Goal: Information Seeking & Learning: Learn about a topic

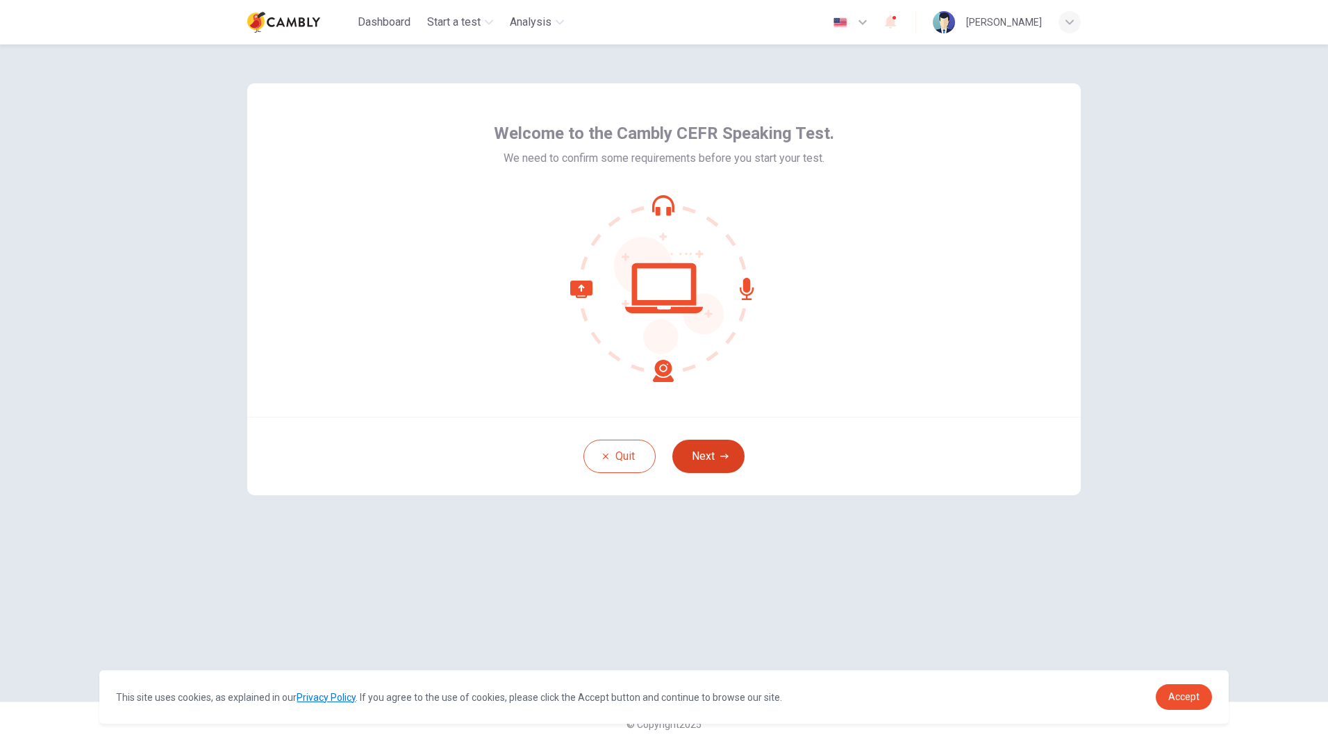
click at [706, 461] on button "Next" at bounding box center [708, 456] width 72 height 33
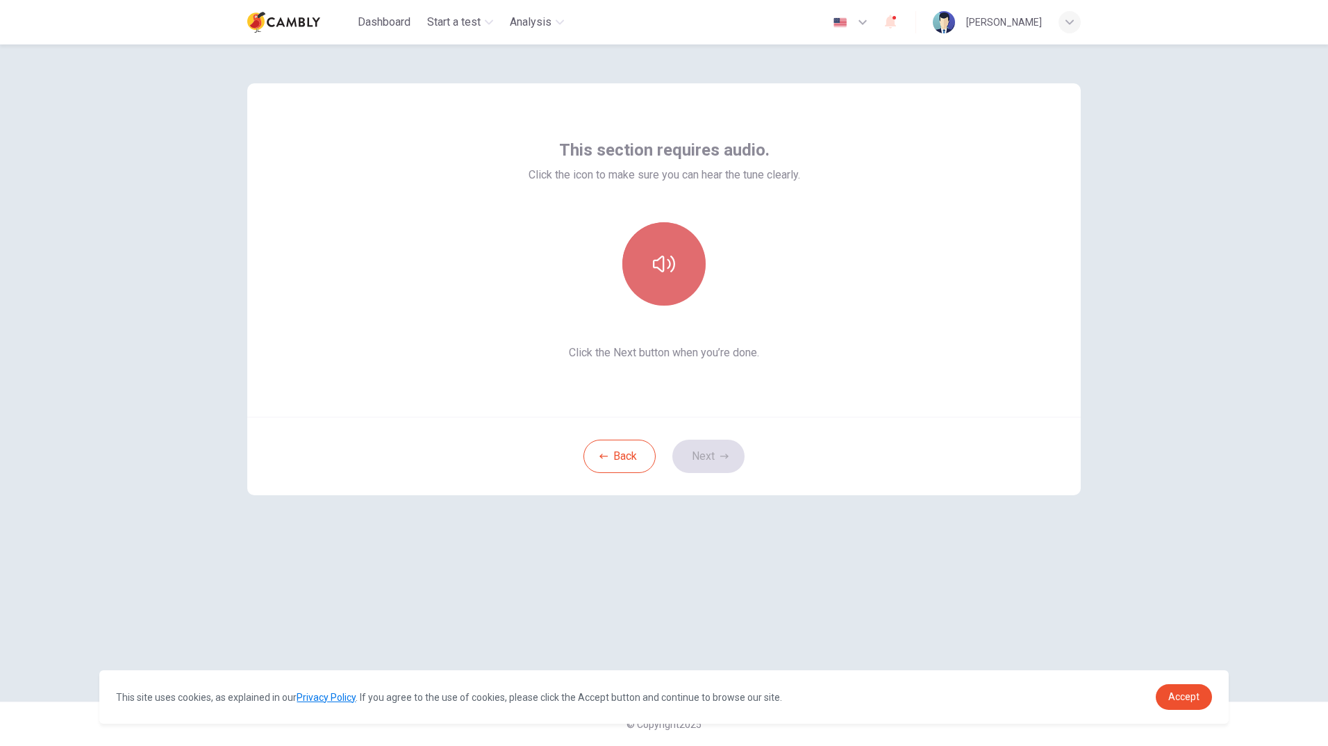
click at [669, 263] on icon "button" at bounding box center [664, 264] width 22 height 22
click at [670, 264] on icon "button" at bounding box center [664, 264] width 22 height 22
click at [706, 458] on button "Next" at bounding box center [708, 456] width 72 height 33
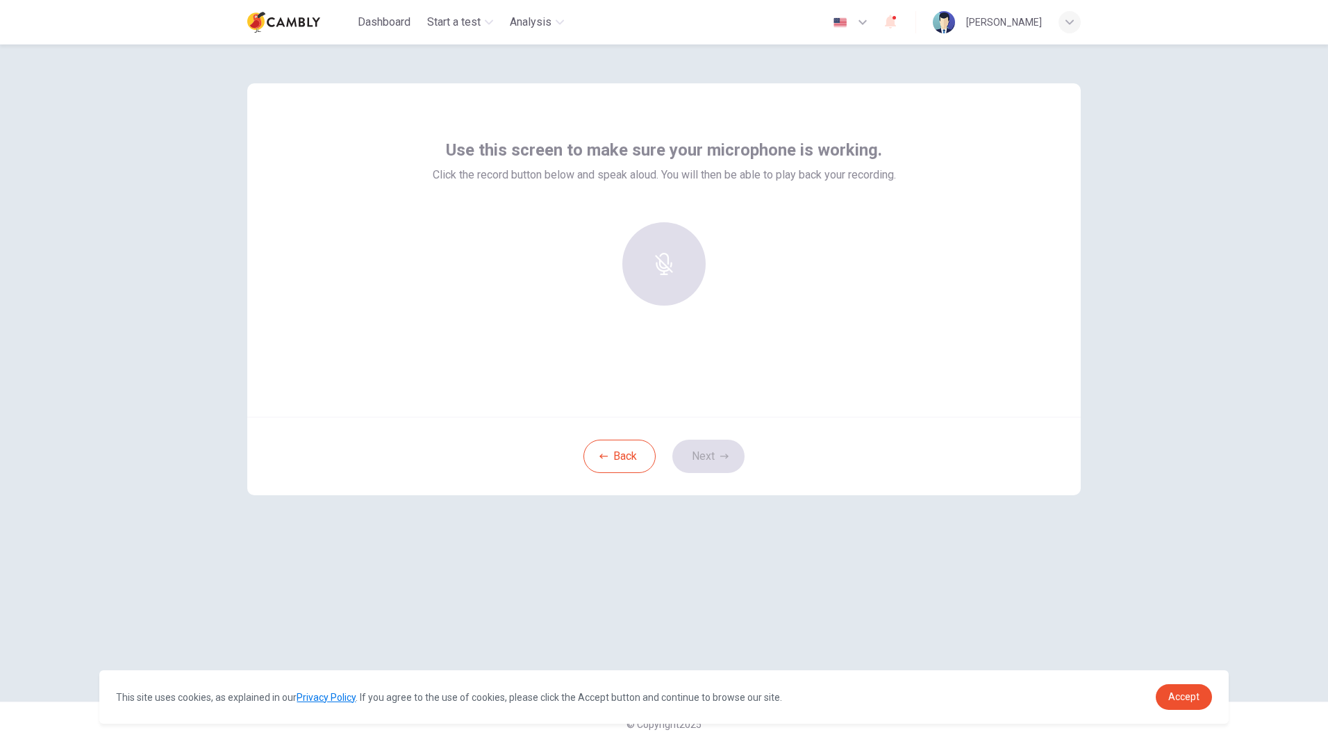
click at [673, 270] on div at bounding box center [664, 263] width 150 height 83
click at [697, 450] on div "Back Next" at bounding box center [664, 456] width 834 height 78
click at [677, 252] on div "Record" at bounding box center [663, 263] width 83 height 83
click at [677, 252] on div "Stop" at bounding box center [663, 263] width 83 height 83
click at [737, 293] on div "button" at bounding box center [728, 294] width 22 height 22
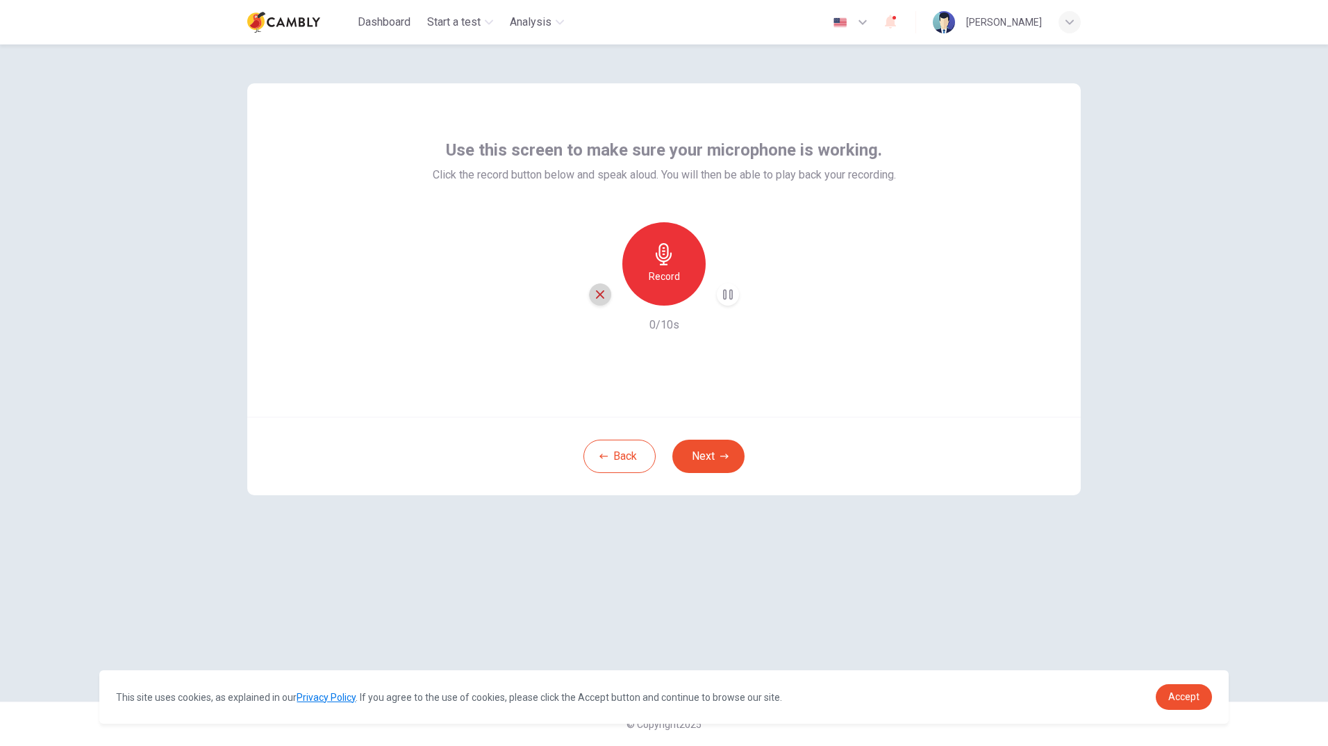
click at [604, 297] on icon "button" at bounding box center [600, 294] width 13 height 13
click at [722, 454] on icon "button" at bounding box center [724, 456] width 8 height 8
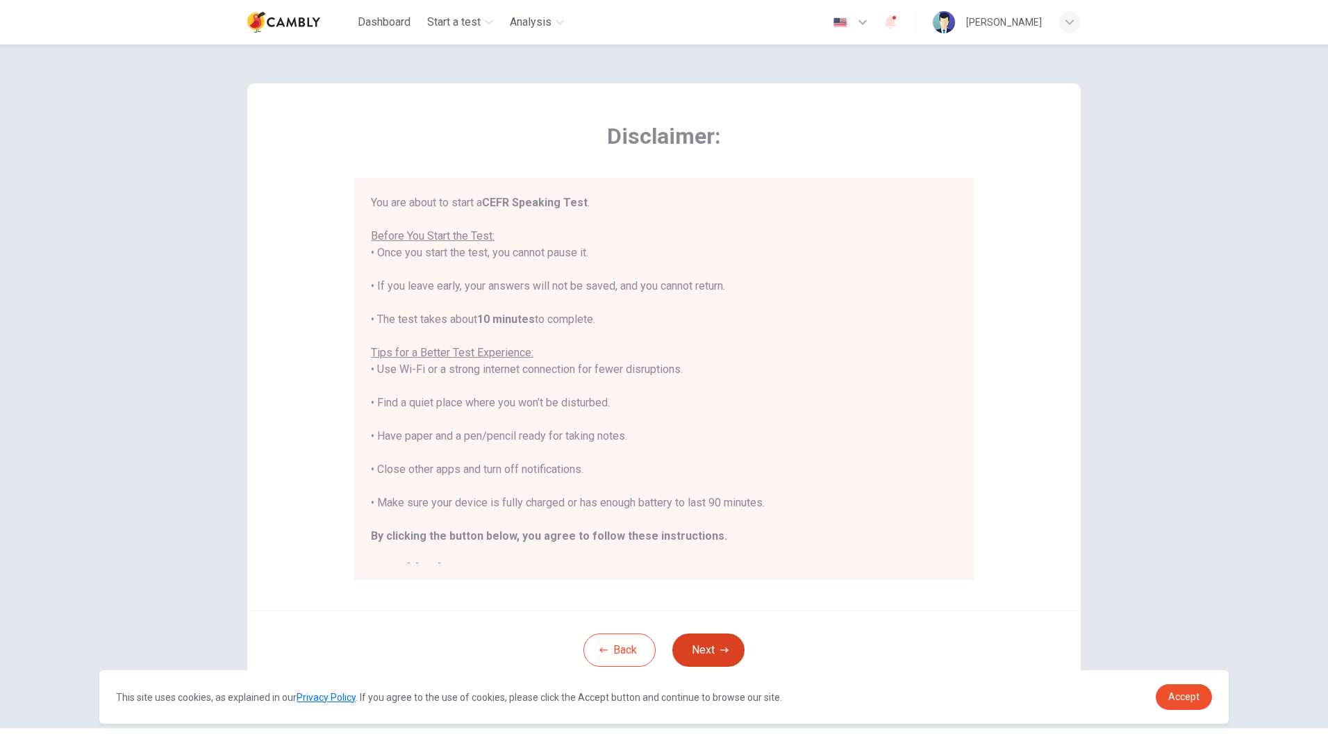
click at [699, 662] on button "Next" at bounding box center [708, 649] width 72 height 33
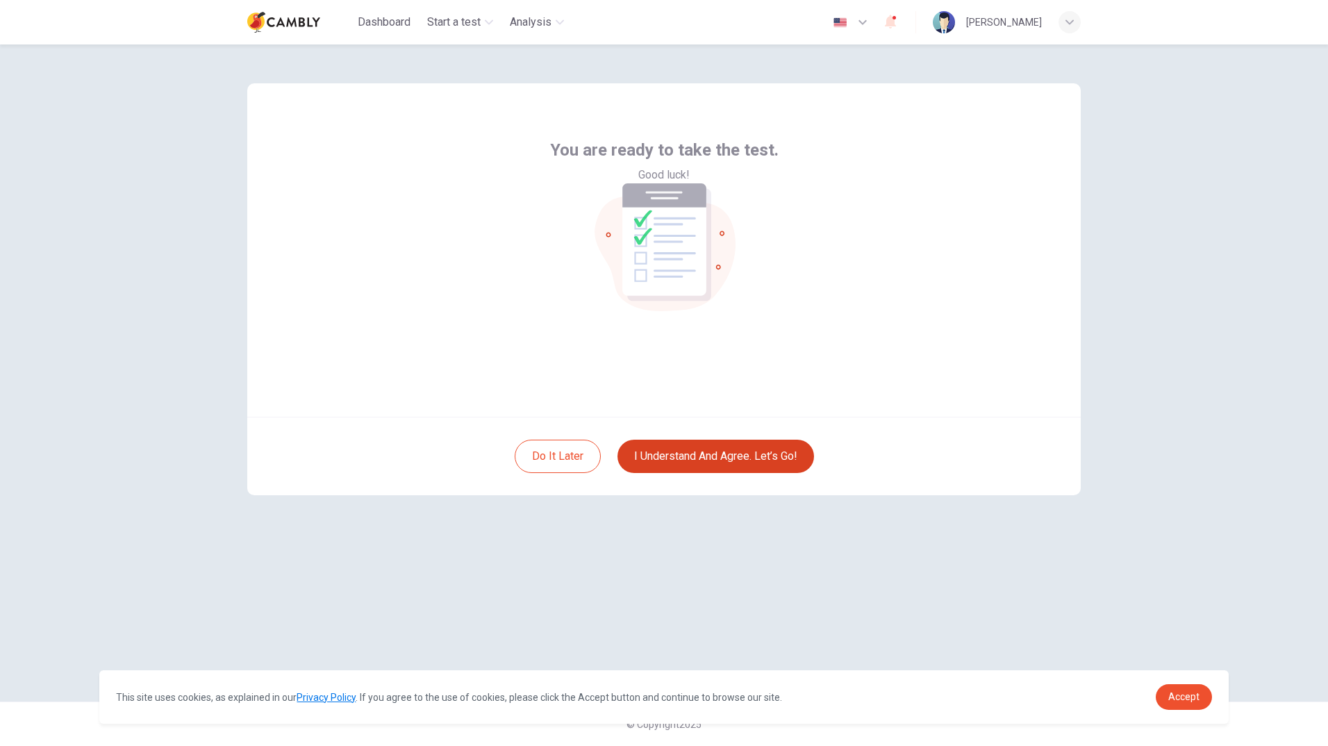
click at [703, 456] on button "I understand and agree. Let’s go!" at bounding box center [715, 456] width 197 height 33
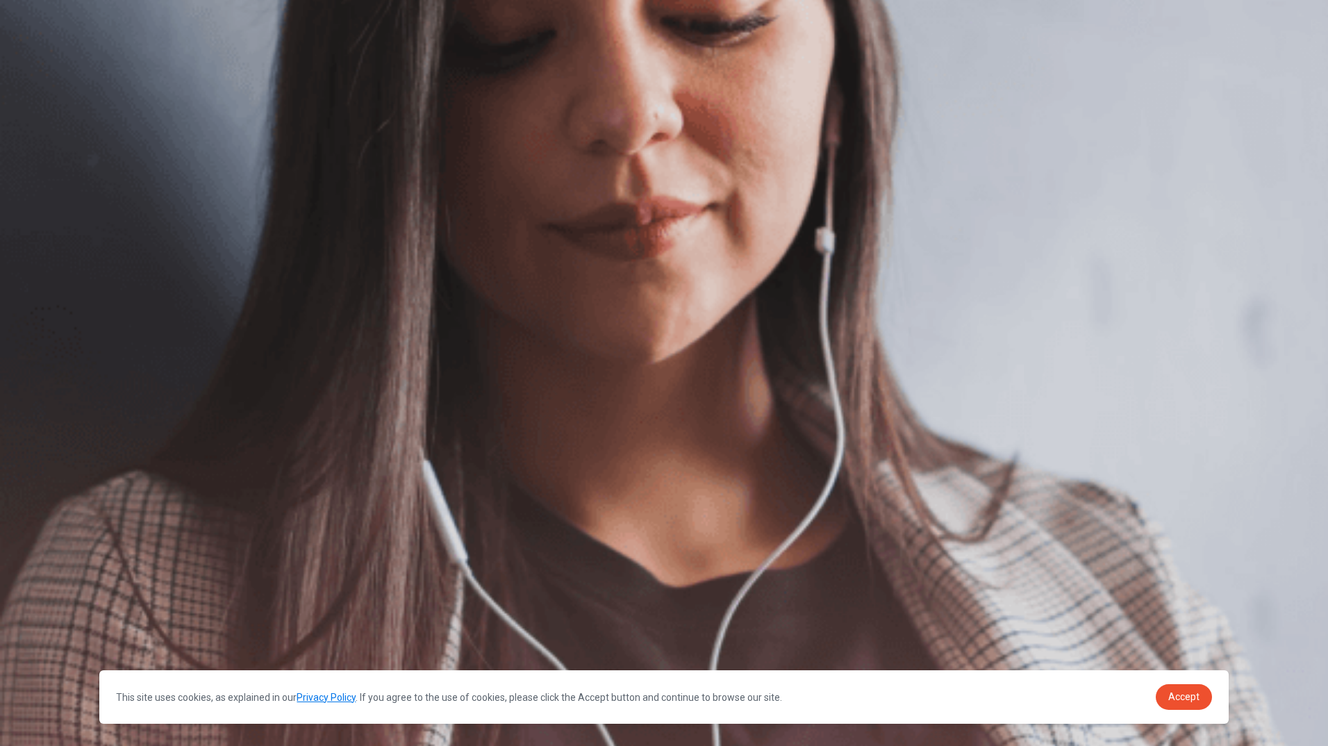
scroll to position [4, 0]
click at [1170, 698] on span "Accept" at bounding box center [1183, 696] width 31 height 11
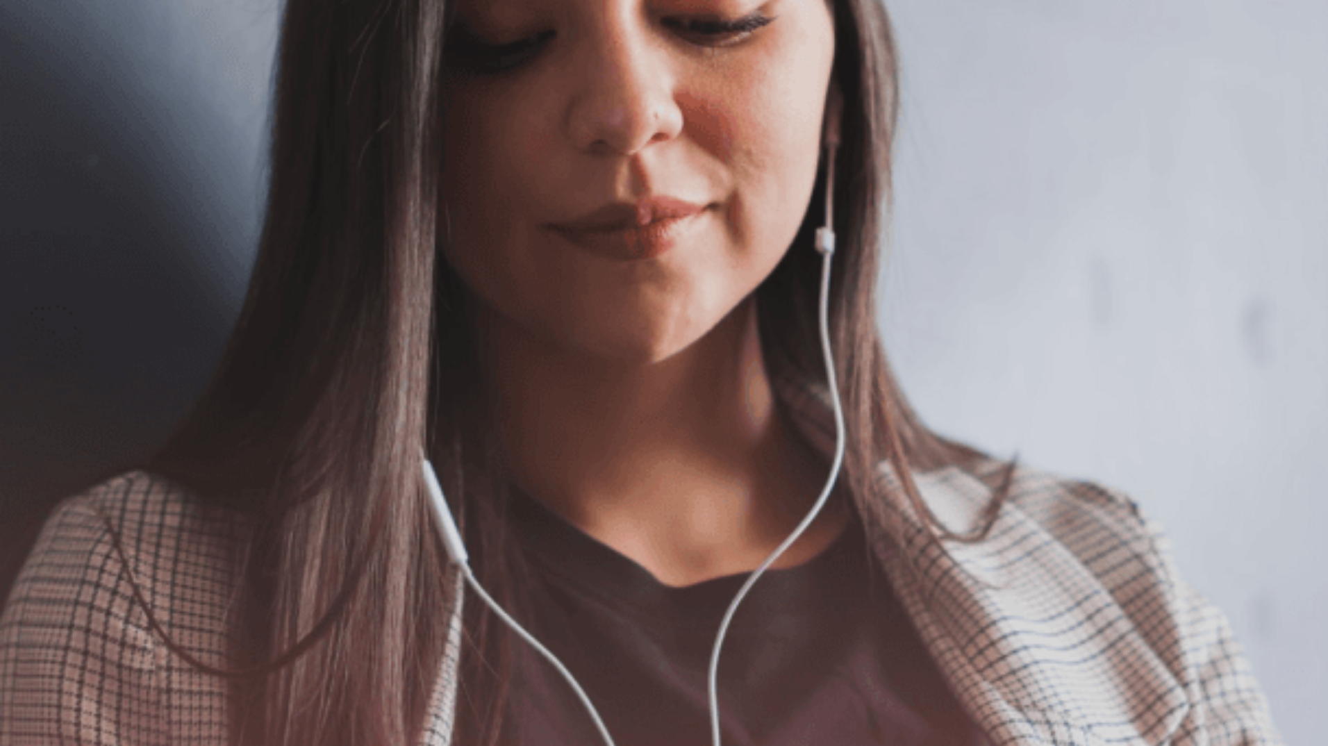
click at [40, 72] on button "Continue" at bounding box center [20, 98] width 40 height 52
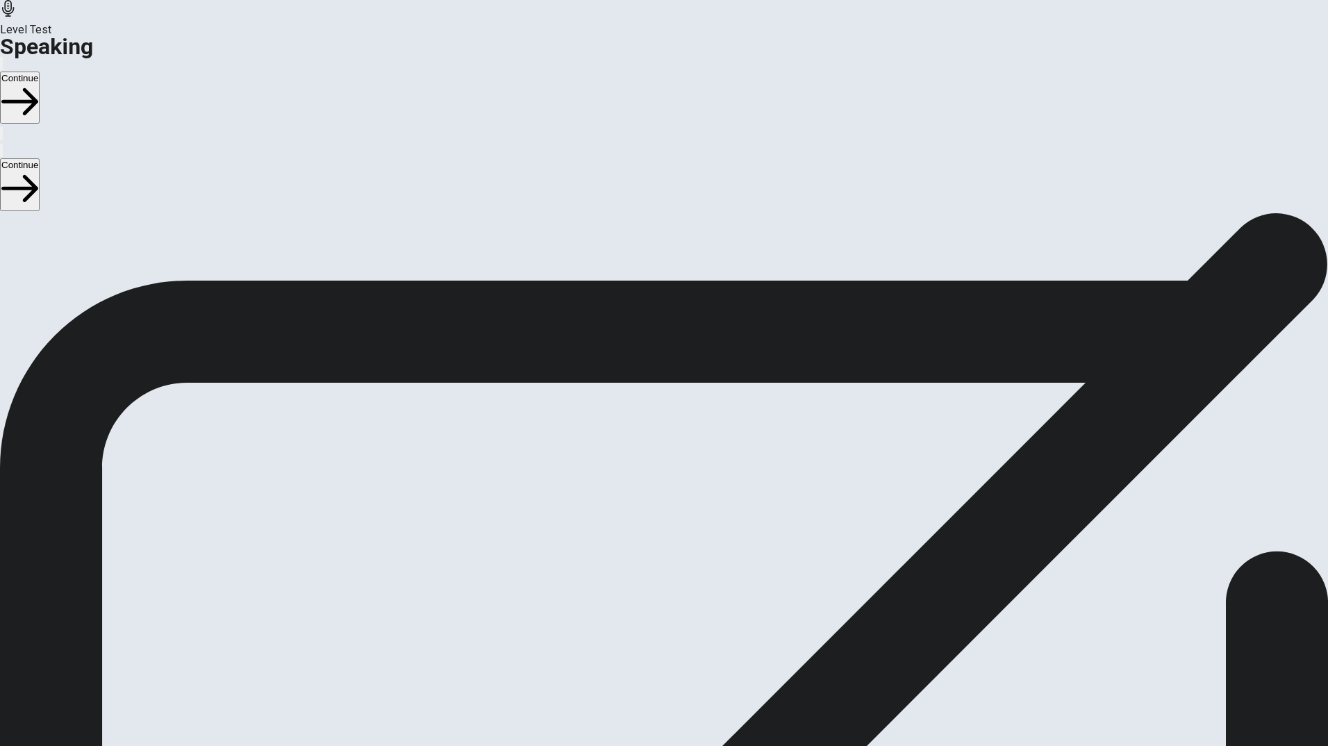
click at [689, 590] on span "Stop Recording" at bounding box center [664, 605] width 49 height 30
click at [647, 497] on icon "Play Audio" at bounding box center [647, 497] width 0 height 0
click at [40, 72] on button "Continue" at bounding box center [20, 98] width 40 height 52
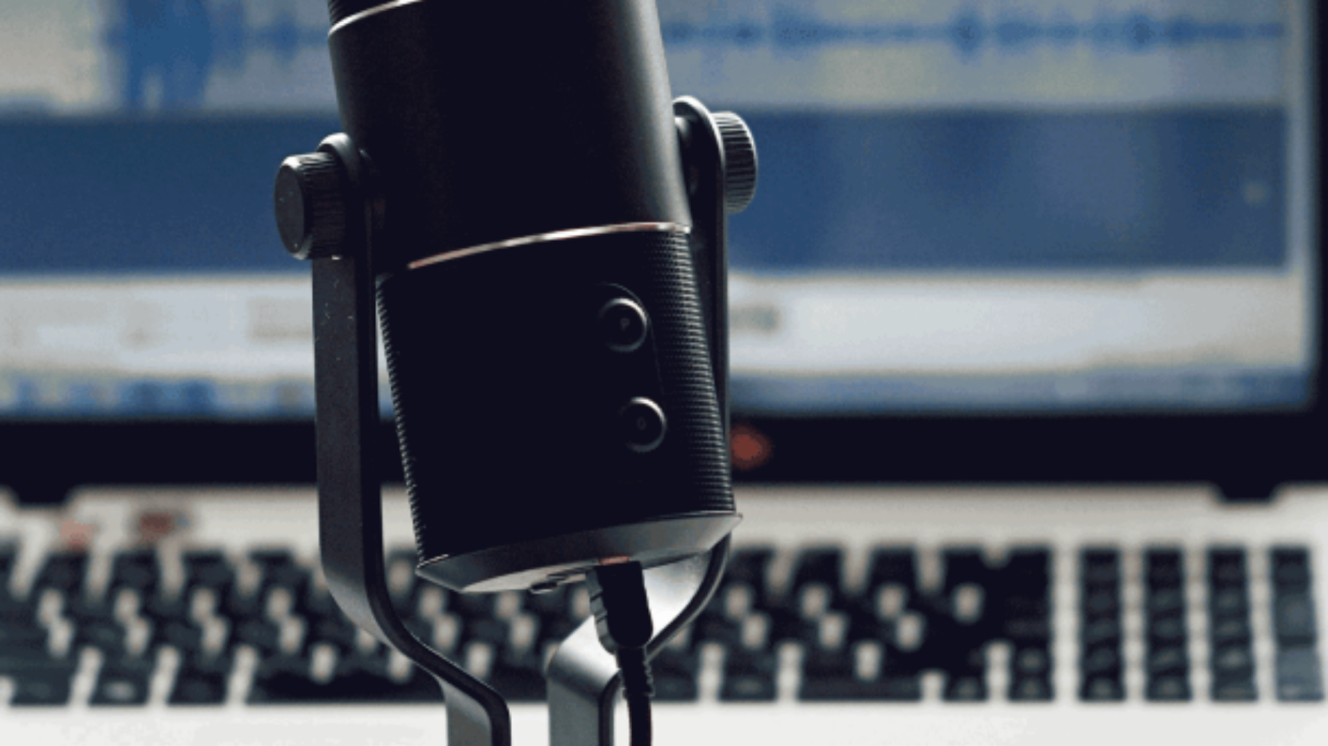
click at [40, 72] on button "Continue" at bounding box center [20, 98] width 40 height 52
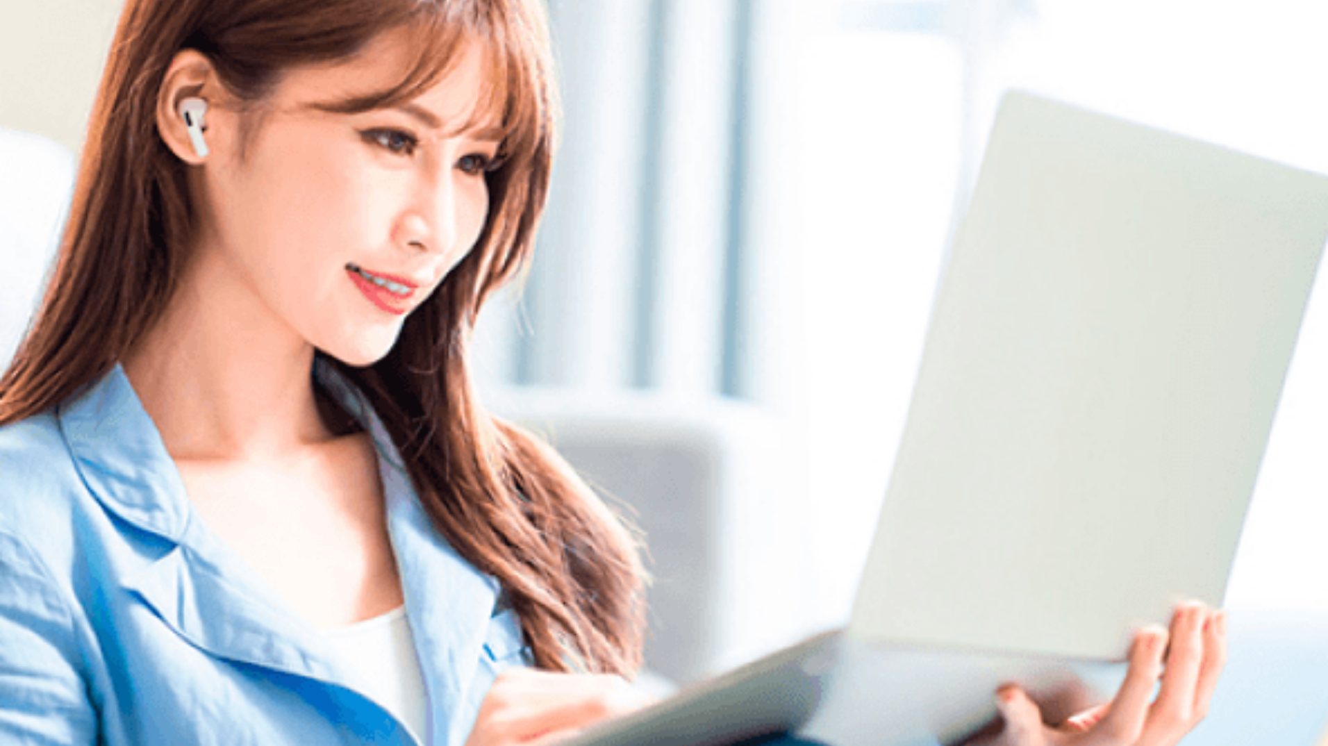
scroll to position [0, 0]
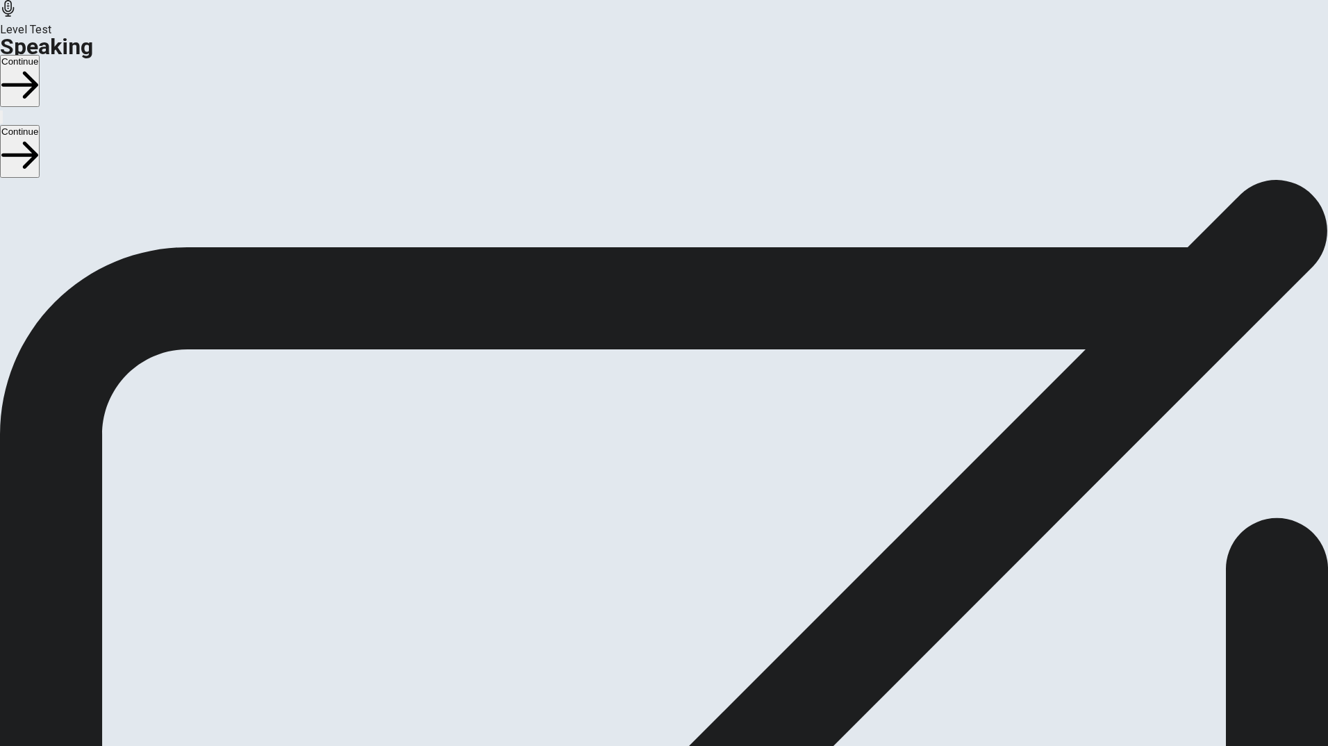
click at [40, 55] on button "Continue" at bounding box center [20, 81] width 40 height 52
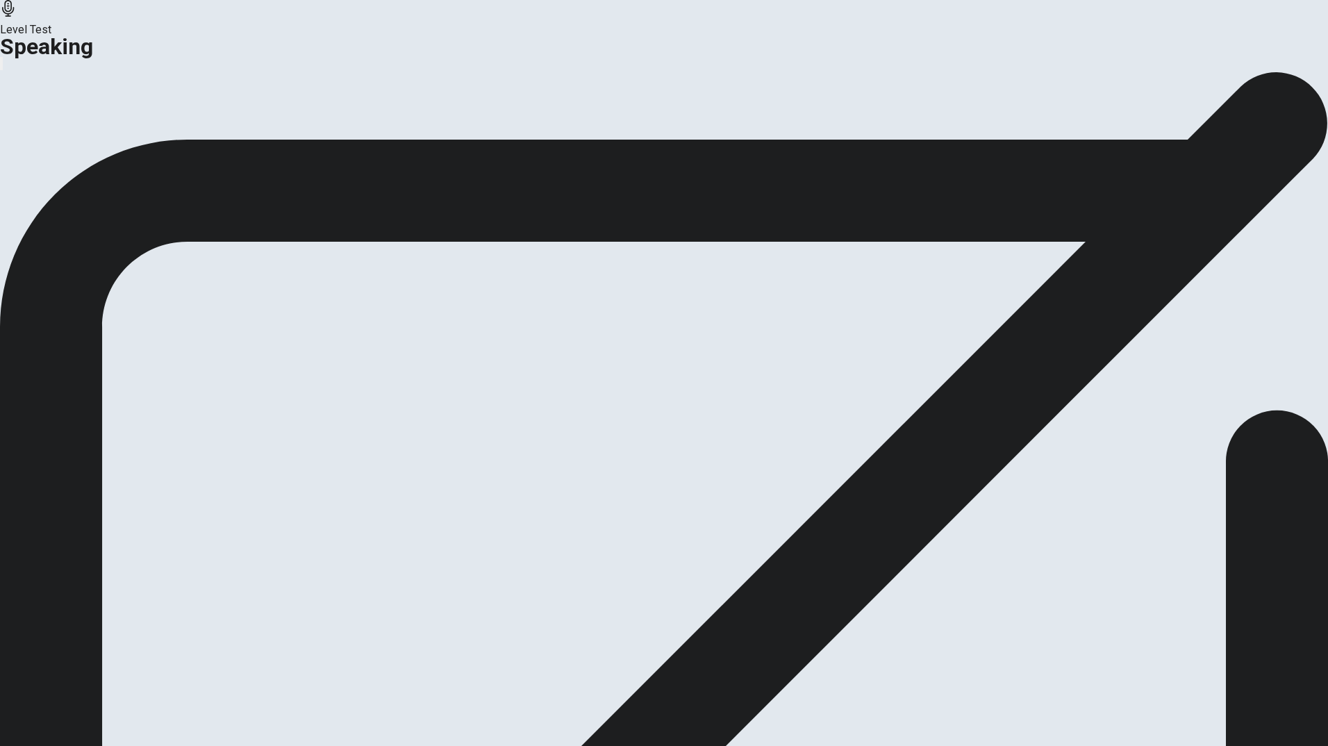
click at [665, 175] on div "Analysis Continue" at bounding box center [664, 165] width 1328 height 20
click at [54, 174] on button "Analysis" at bounding box center [27, 164] width 54 height 19
